Goal: Task Accomplishment & Management: Use online tool/utility

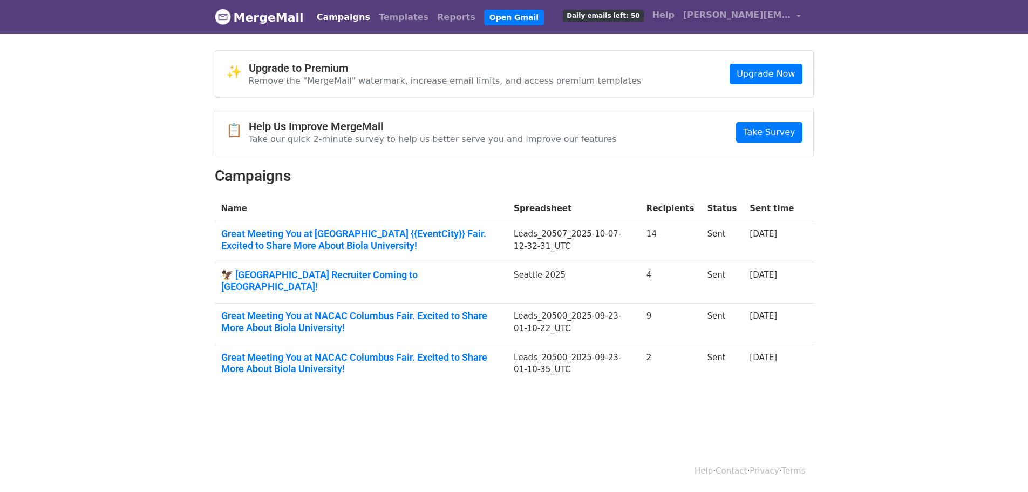
click at [334, 18] on link "Campaigns" at bounding box center [343, 17] width 62 height 22
click at [277, 234] on link "Great Meeting You at NACAC {{EventCity}} Fair. Excited to Share More About Biol…" at bounding box center [361, 239] width 280 height 23
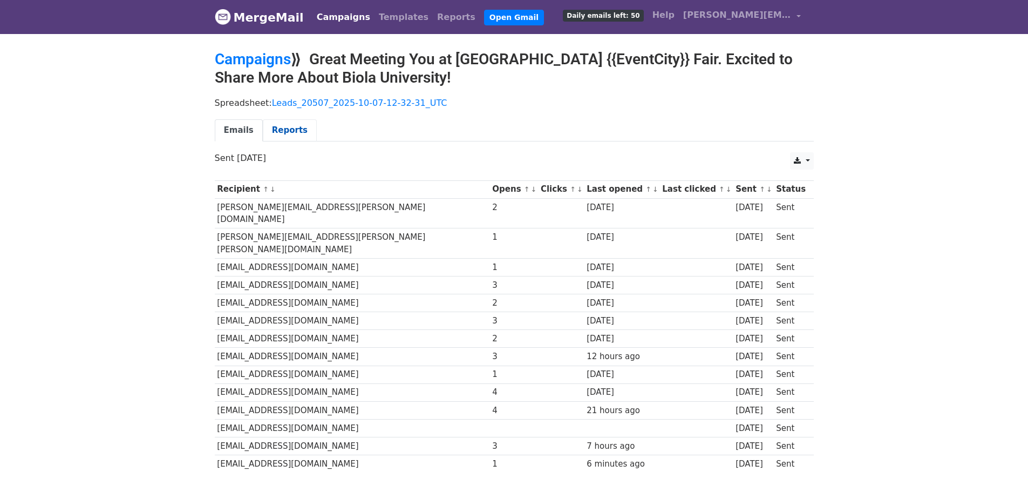
click at [291, 130] on link "Reports" at bounding box center [290, 130] width 54 height 22
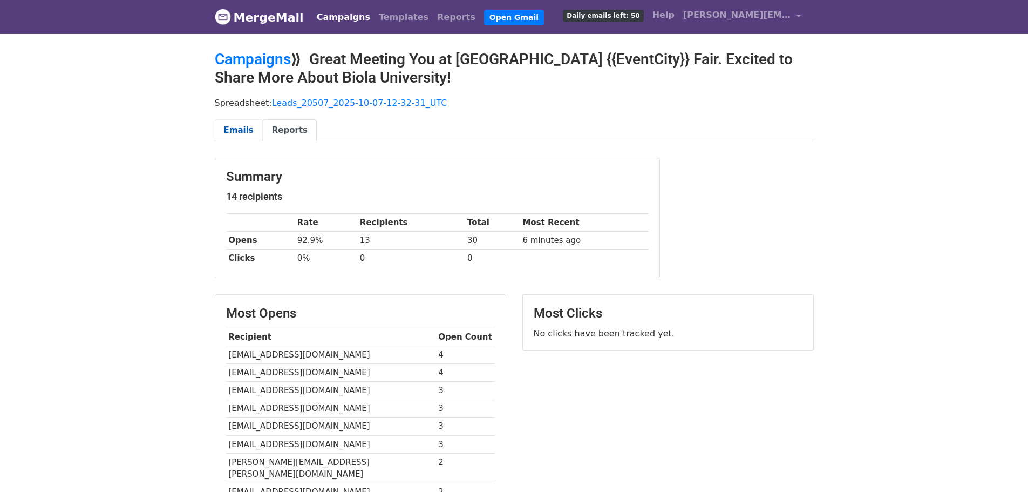
click at [236, 130] on link "Emails" at bounding box center [239, 130] width 48 height 22
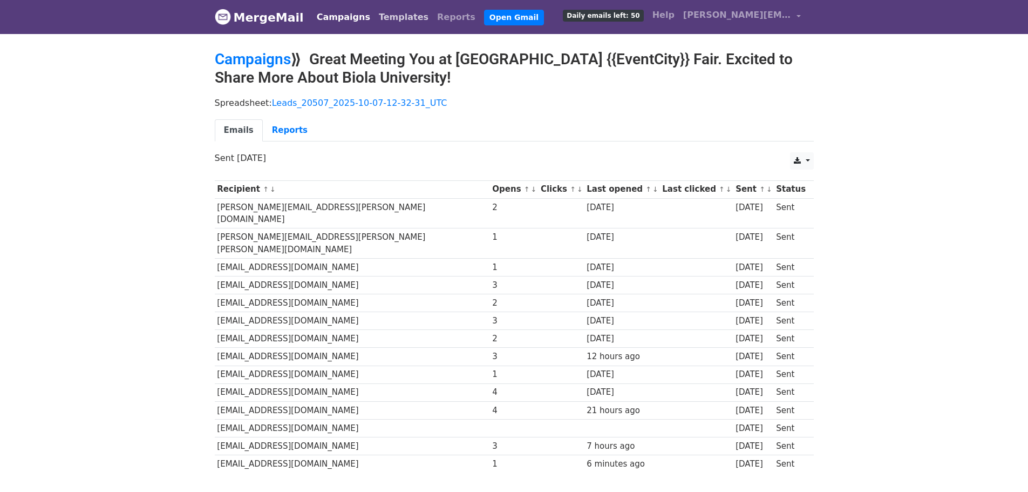
click at [387, 13] on link "Templates" at bounding box center [403, 17] width 58 height 22
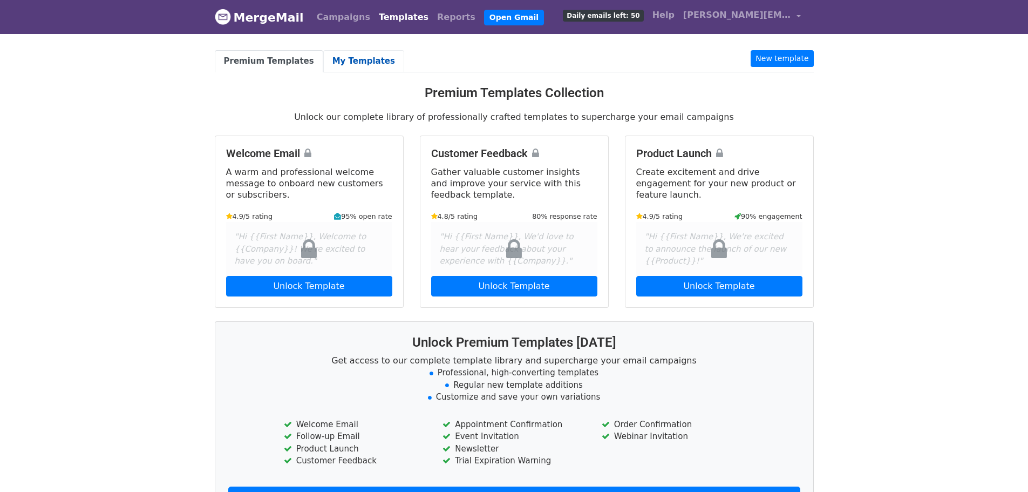
click at [335, 63] on link "My Templates" at bounding box center [363, 61] width 81 height 22
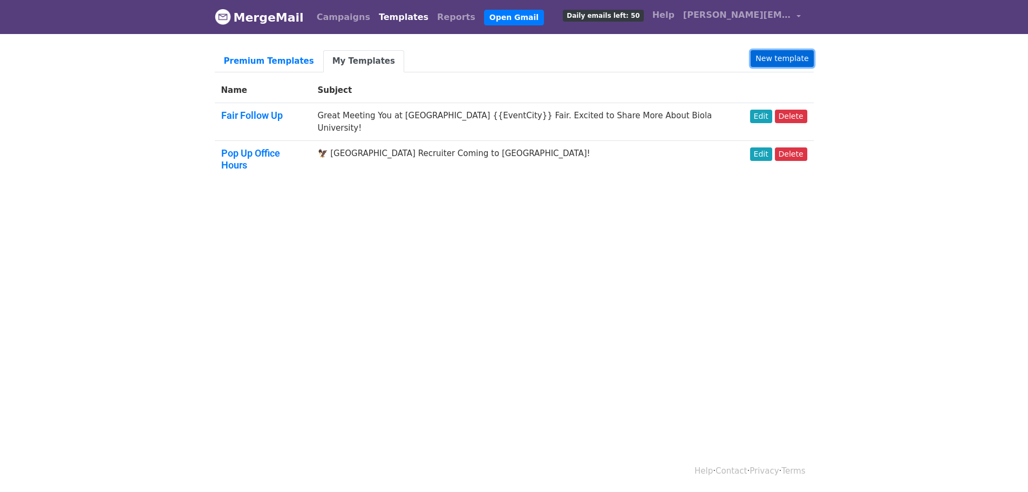
click at [772, 56] on link "New template" at bounding box center [782, 58] width 63 height 17
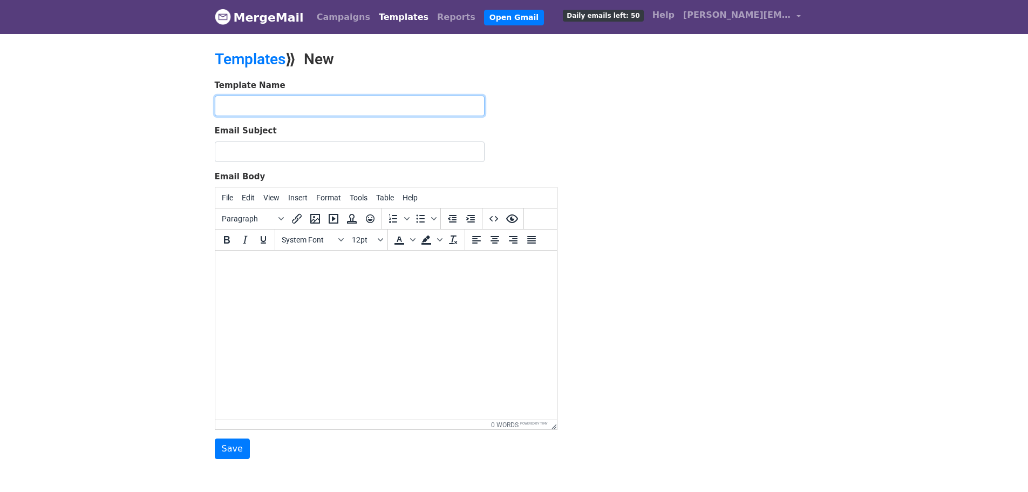
click at [258, 96] on input "text" at bounding box center [350, 106] width 270 height 21
type input "counselor followup"
click at [371, 279] on html at bounding box center [386, 264] width 342 height 29
paste body
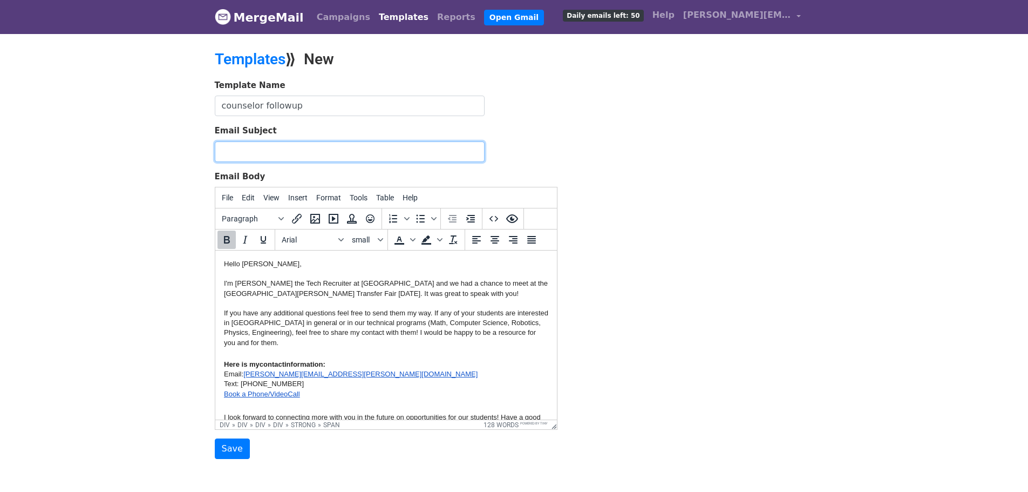
click at [312, 147] on input "Email Subject" at bounding box center [350, 151] width 270 height 21
type input "Connecting with you from Biola University!"
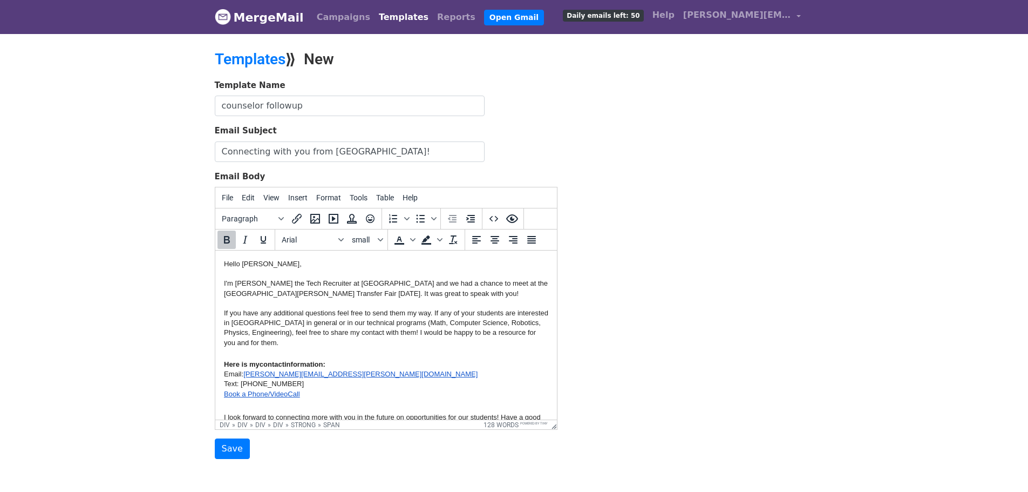
click at [284, 337] on div "If you have any additional questions feel free to send them my way. If any of y…" at bounding box center [385, 327] width 324 height 39
click at [253, 263] on div "Hello William," at bounding box center [385, 264] width 324 height 10
drag, startPoint x: 479, startPoint y: 281, endPoint x: 289, endPoint y: 292, distance: 190.3
click at [289, 292] on div "I'm Rita the Tech Recruiter at Biola University and we had a chance to meet at …" at bounding box center [385, 287] width 324 height 19
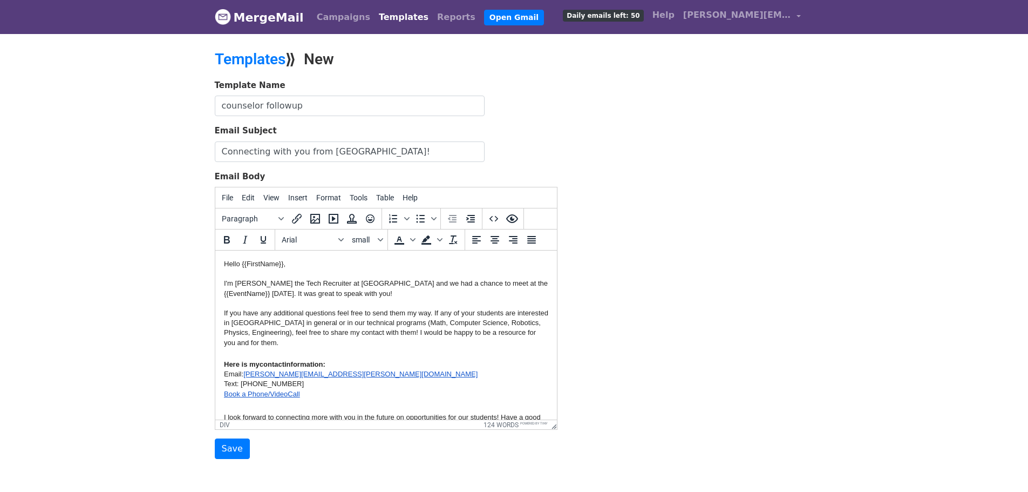
click at [274, 342] on div "If you have any additional questions feel free to send them my way. If any of y…" at bounding box center [385, 327] width 324 height 39
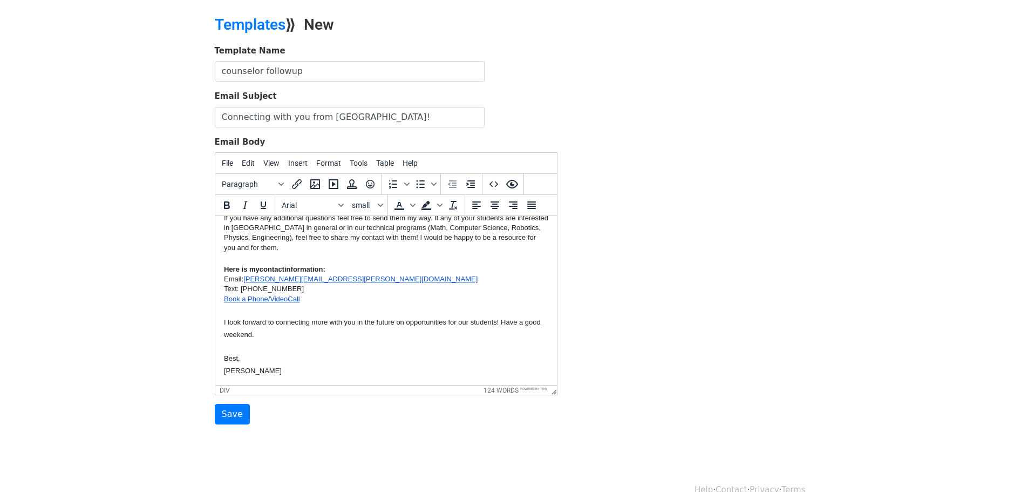
scroll to position [54, 0]
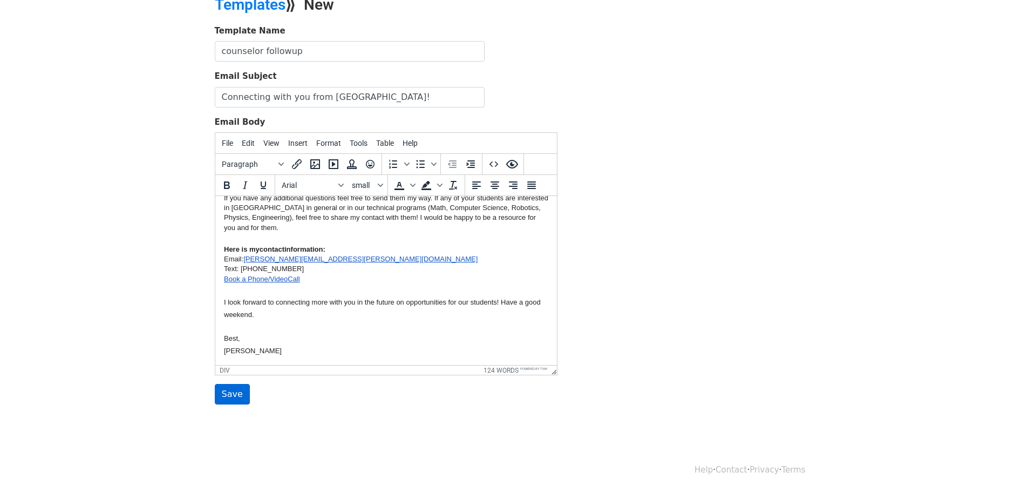
click at [231, 391] on input "Save" at bounding box center [232, 394] width 35 height 21
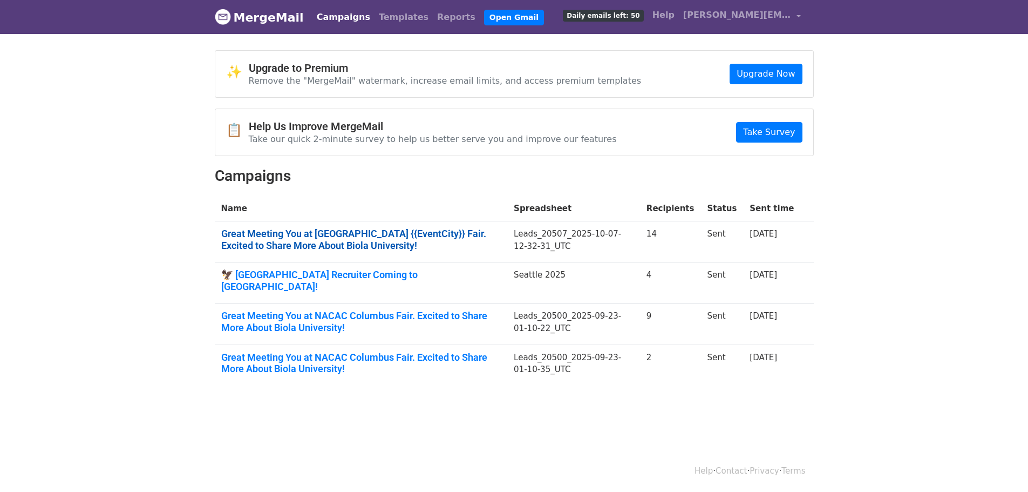
click at [297, 242] on link "Great Meeting You at [GEOGRAPHIC_DATA] {{EventCity}} Fair. Excited to Share Mor…" at bounding box center [361, 239] width 280 height 23
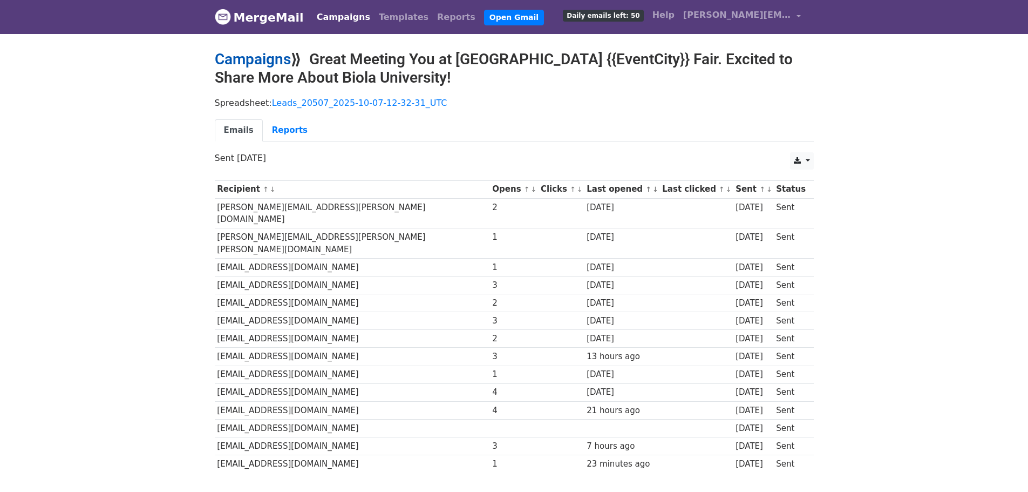
click at [256, 60] on link "Campaigns" at bounding box center [253, 59] width 76 height 18
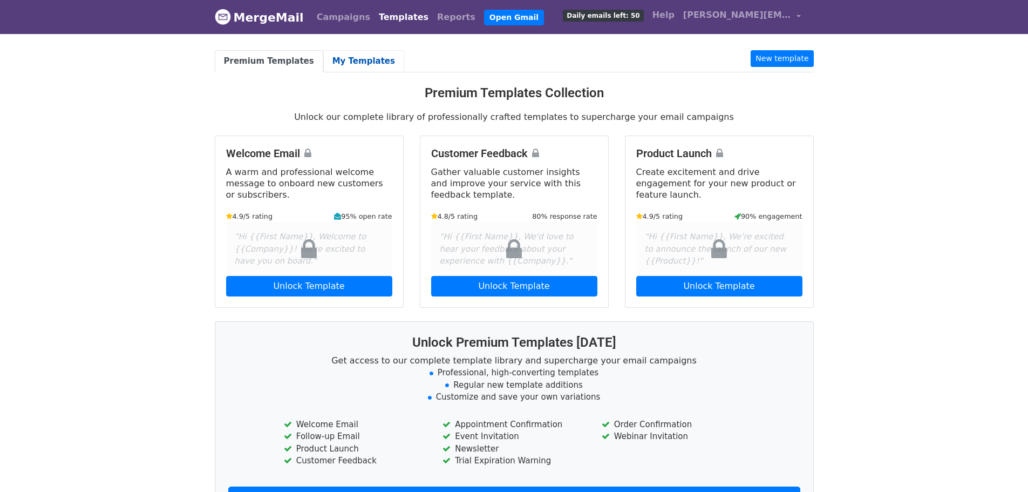
click at [336, 58] on link "My Templates" at bounding box center [363, 61] width 81 height 22
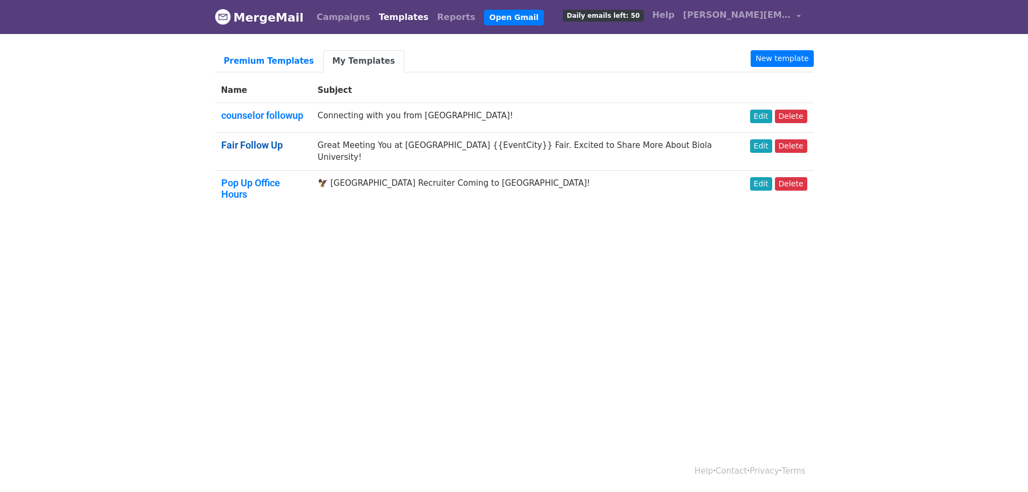
click at [250, 144] on link "Fair Follow Up" at bounding box center [252, 144] width 62 height 11
